Goal: Use online tool/utility: Utilize a website feature to perform a specific function

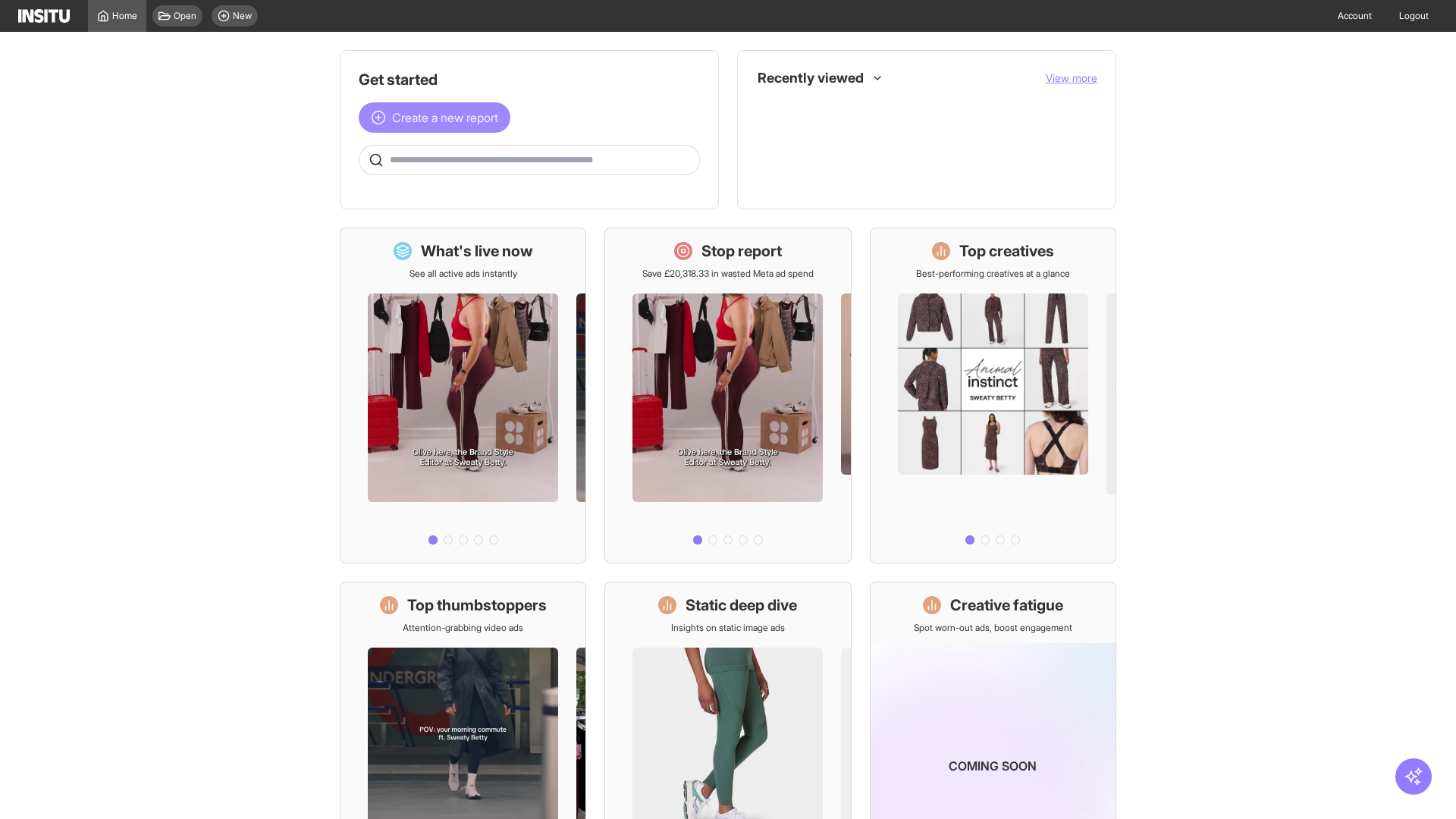
click at [438, 118] on span "Create a new report" at bounding box center [445, 117] width 106 height 18
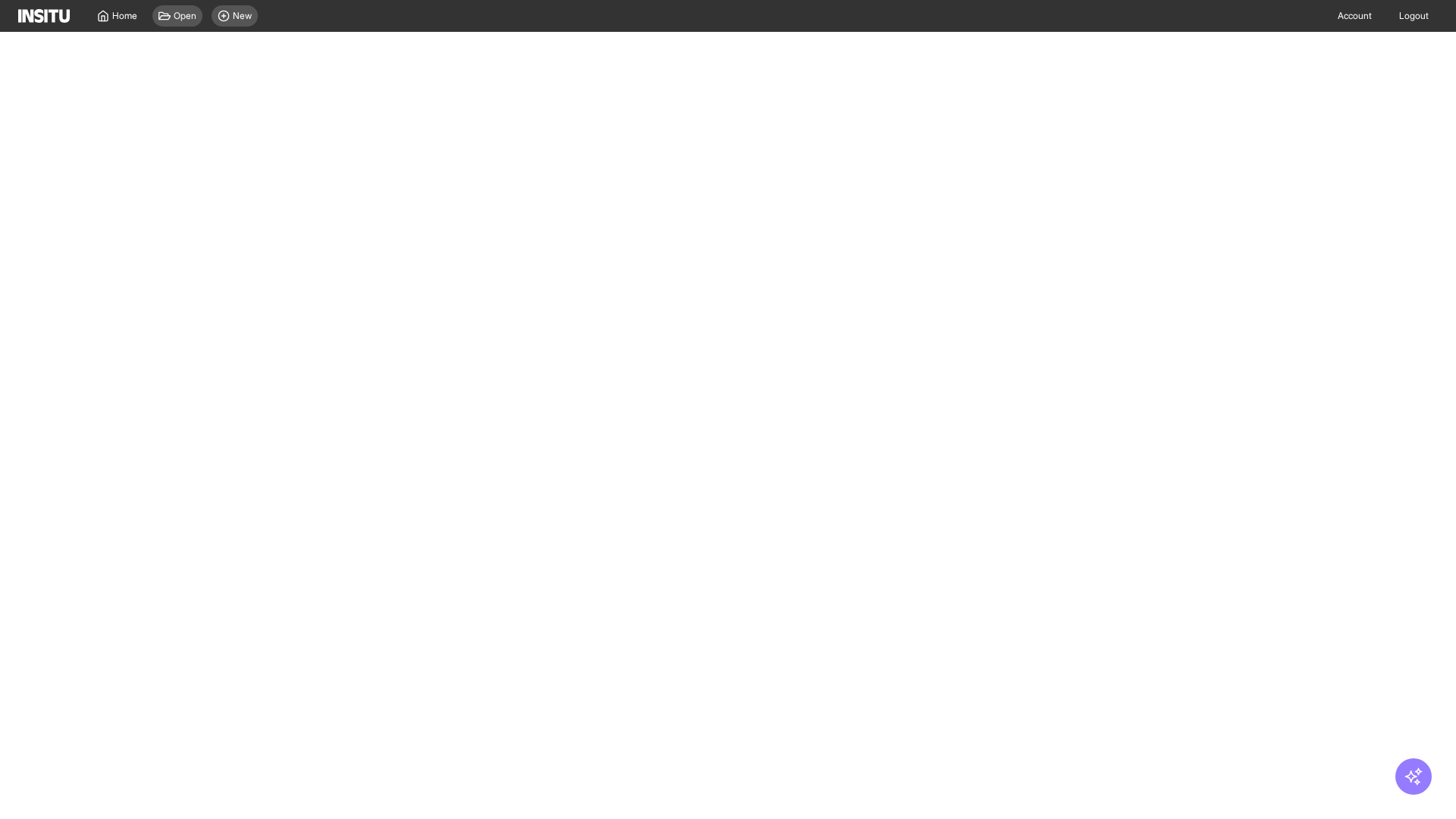
select select "**"
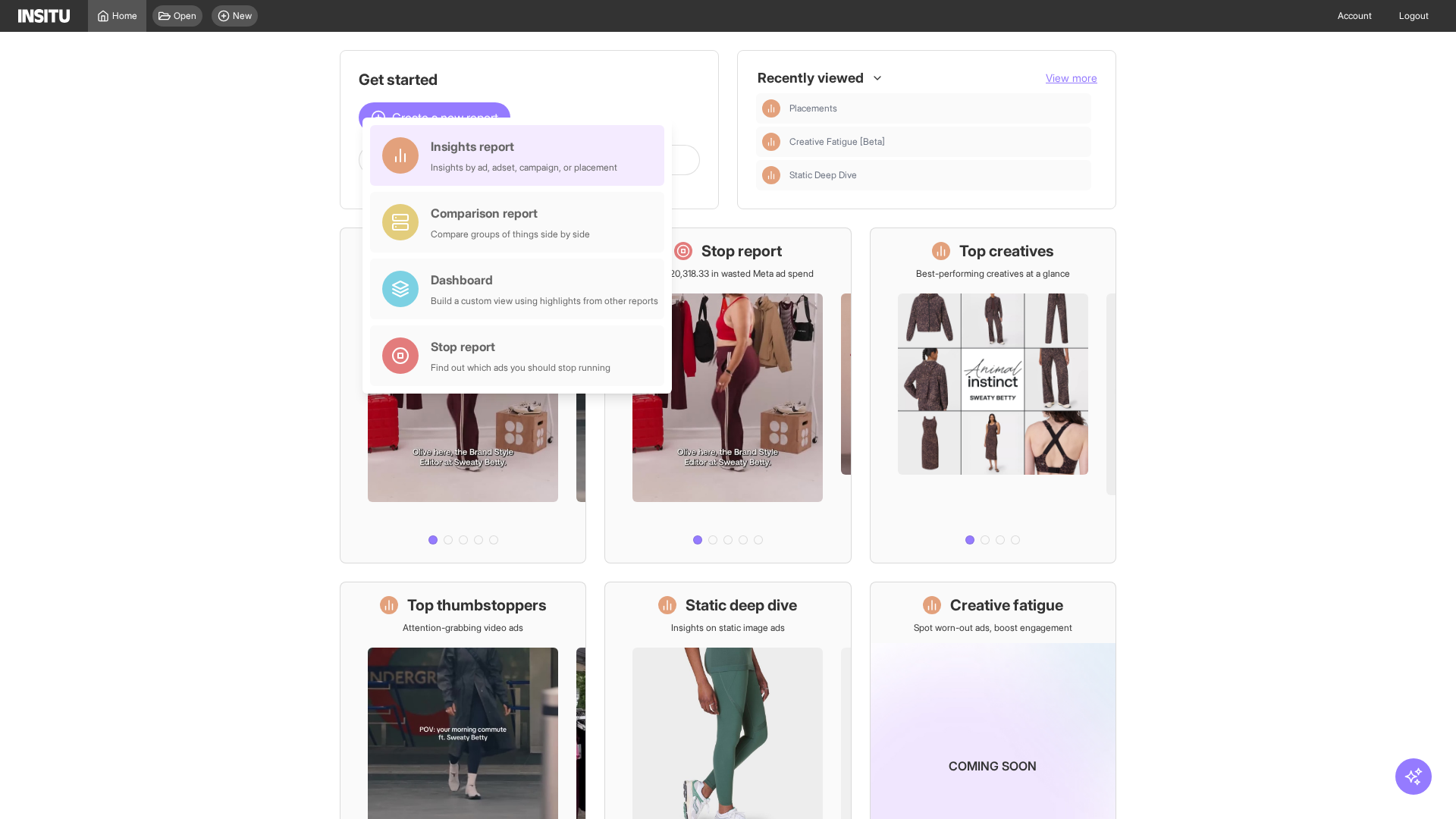
click at [521, 156] on div "Insights report Insights by ad, adset, campaign, or placement" at bounding box center [524, 155] width 187 height 37
